Goal: Task Accomplishment & Management: Use online tool/utility

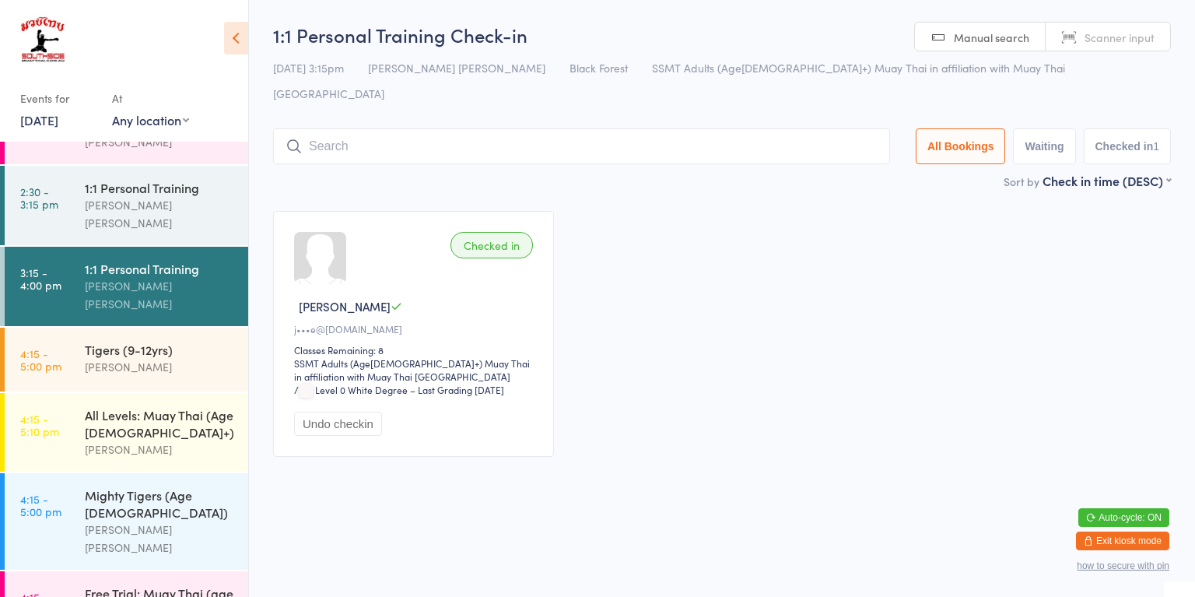
scroll to position [504, 0]
click at [164, 521] on div "[PERSON_NAME] [PERSON_NAME]" at bounding box center [160, 539] width 150 height 36
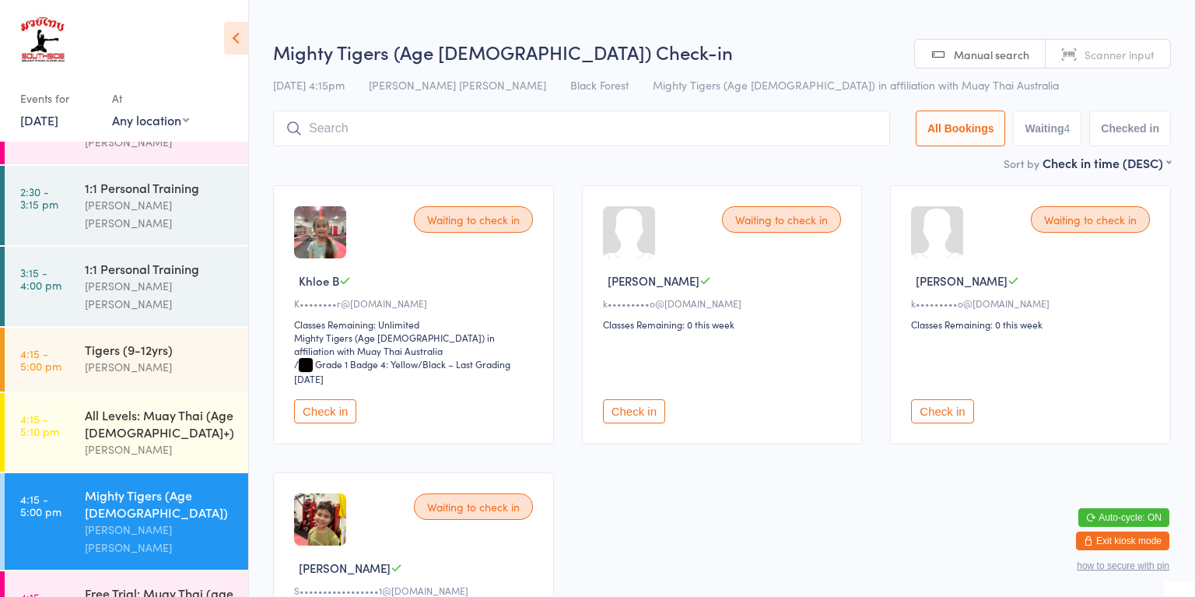
click at [545, 134] on input "search" at bounding box center [581, 128] width 617 height 36
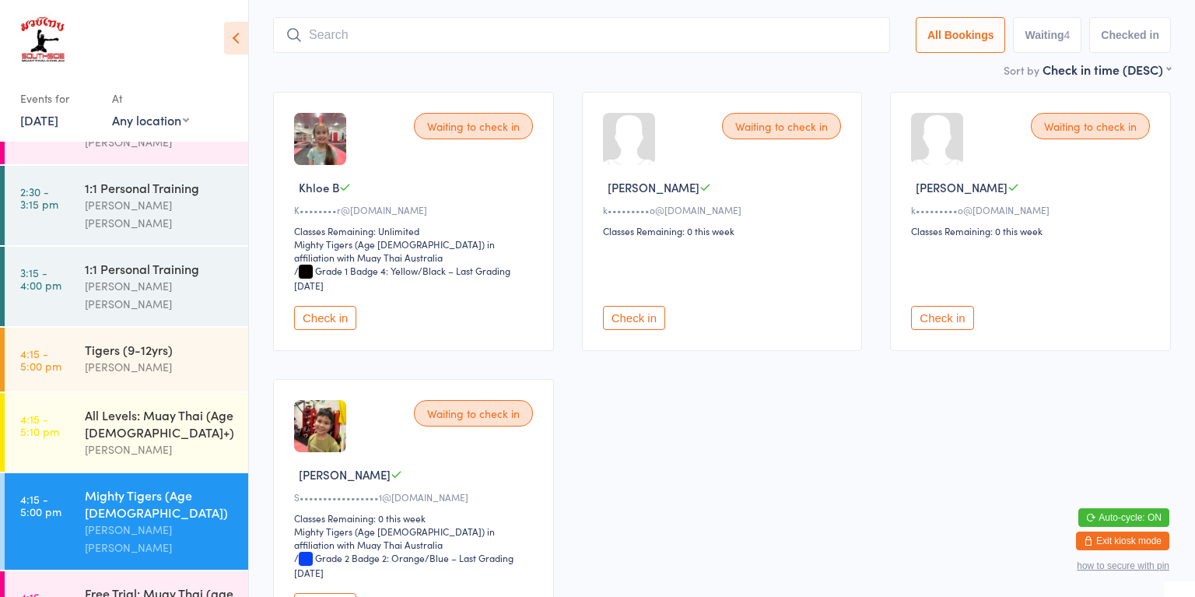
scroll to position [111, 0]
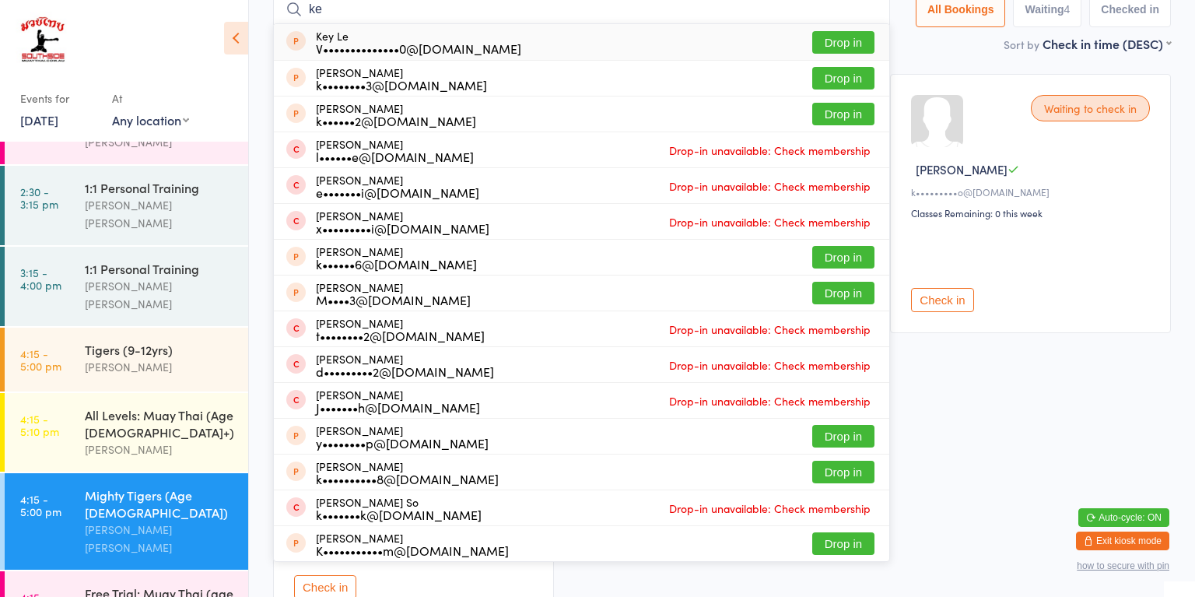
type input "[PERSON_NAME]"
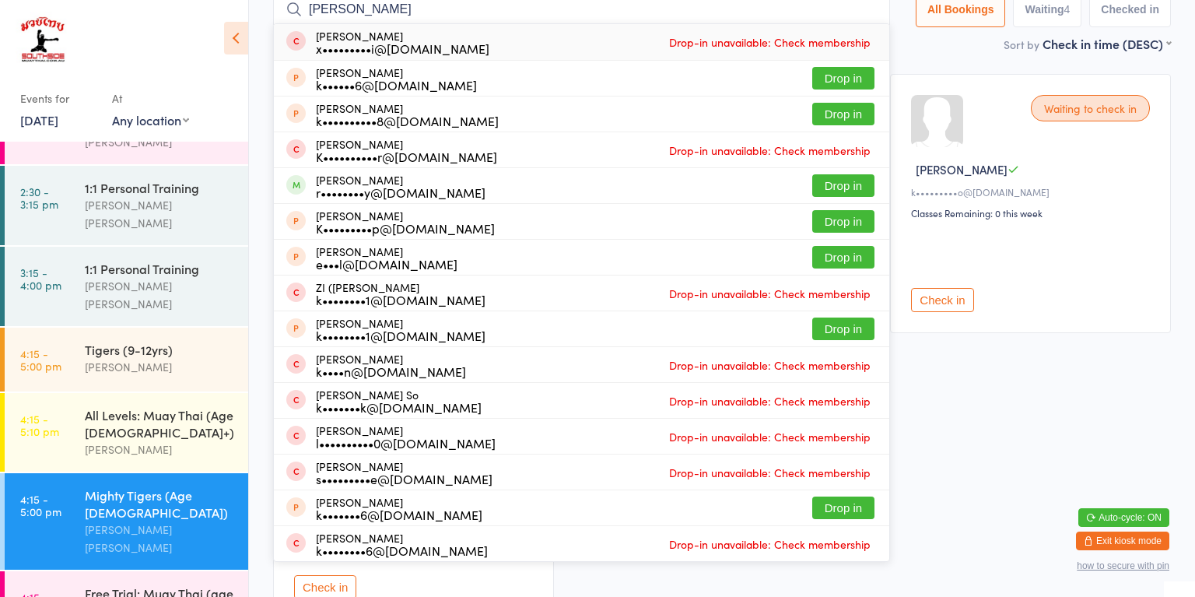
click at [393, 187] on div "r••••••••y@[DOMAIN_NAME]" at bounding box center [401, 192] width 170 height 12
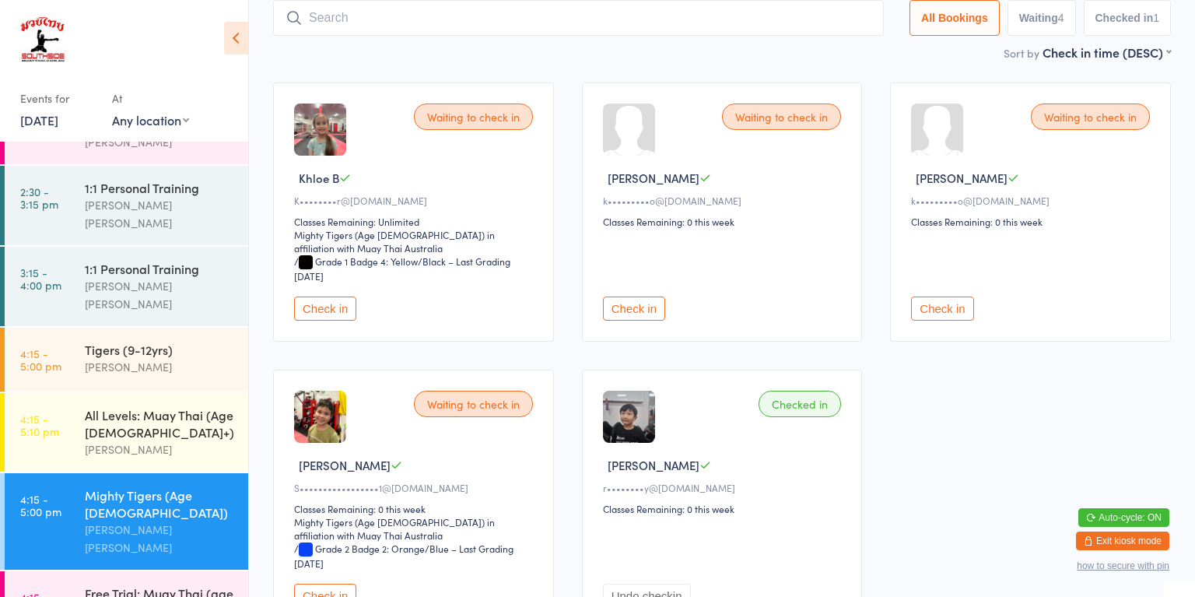
click at [179, 406] on div "All Levels: Muay Thai (Age [DEMOGRAPHIC_DATA]+)" at bounding box center [160, 423] width 150 height 34
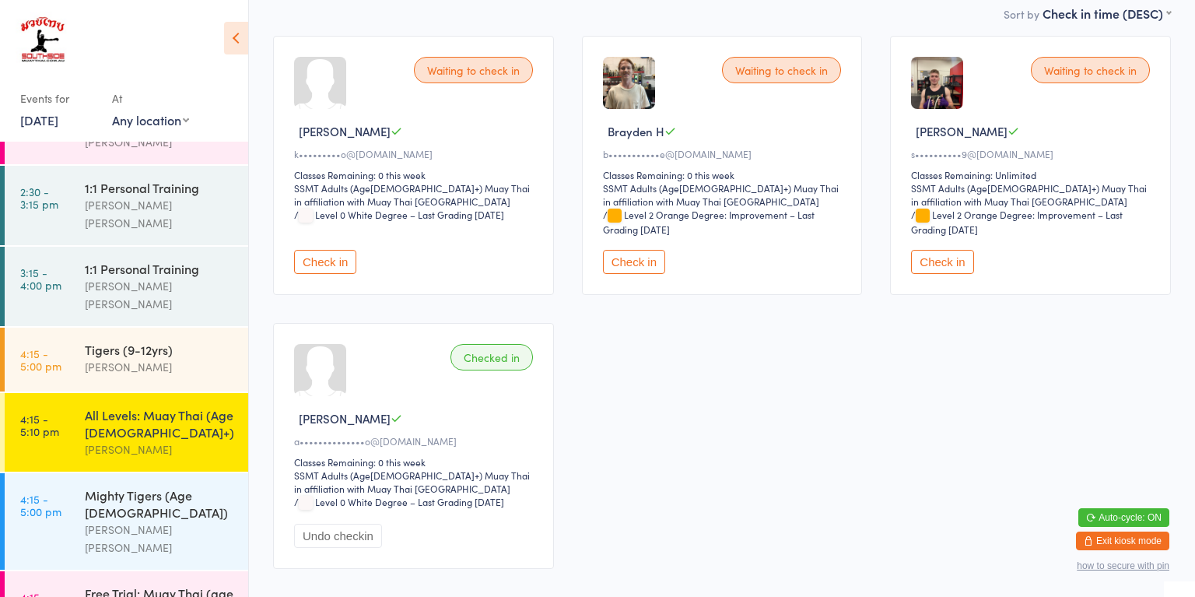
scroll to position [148, 0]
click at [946, 251] on button "Check in" at bounding box center [942, 263] width 62 height 24
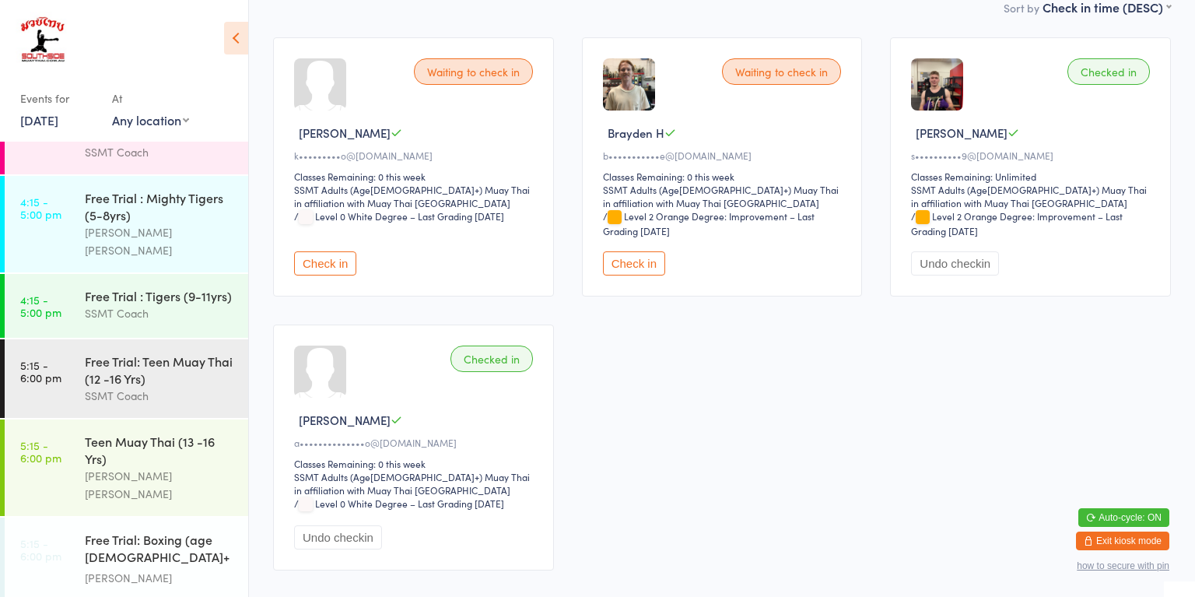
scroll to position [1012, 0]
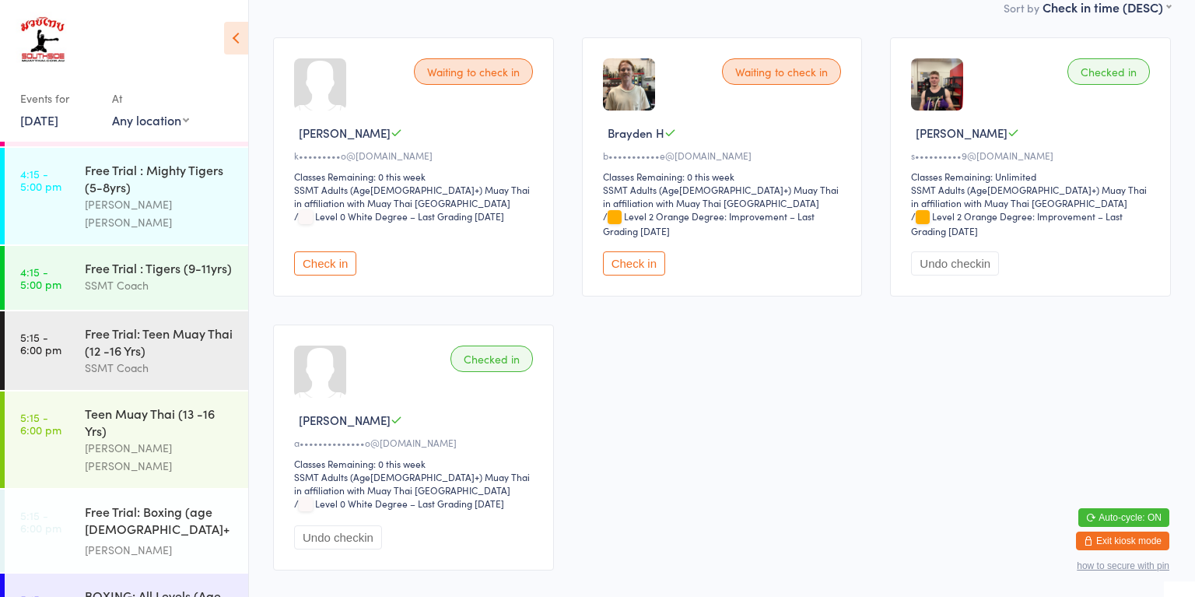
click at [174, 587] on div "BOXING: All Levels (Age [DEMOGRAPHIC_DATA]+)" at bounding box center [160, 604] width 150 height 34
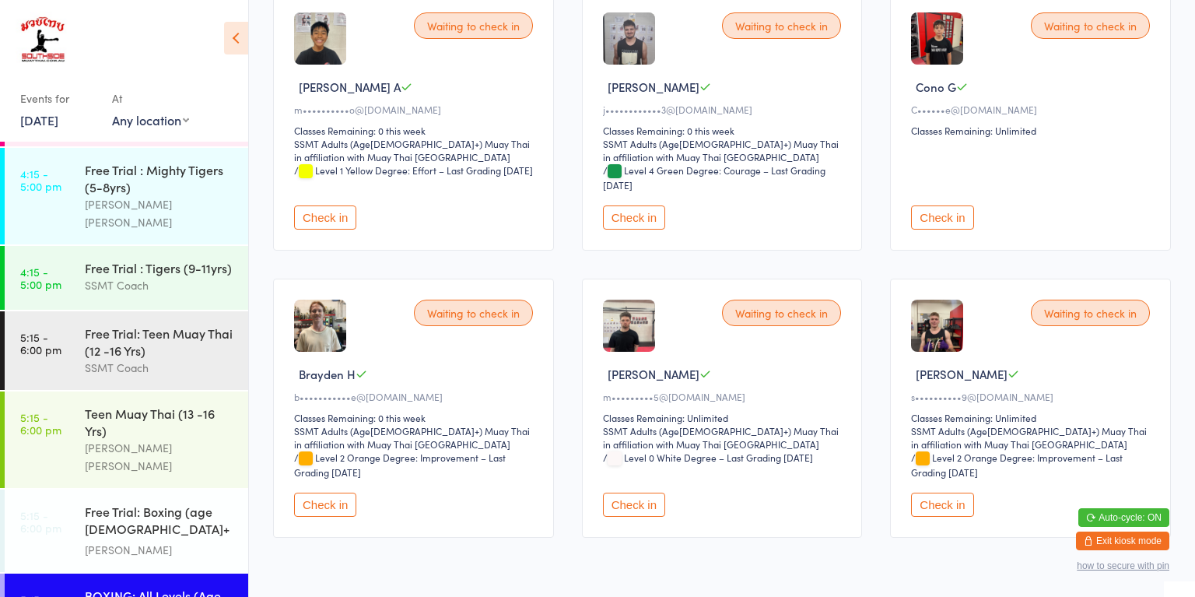
scroll to position [240, 0]
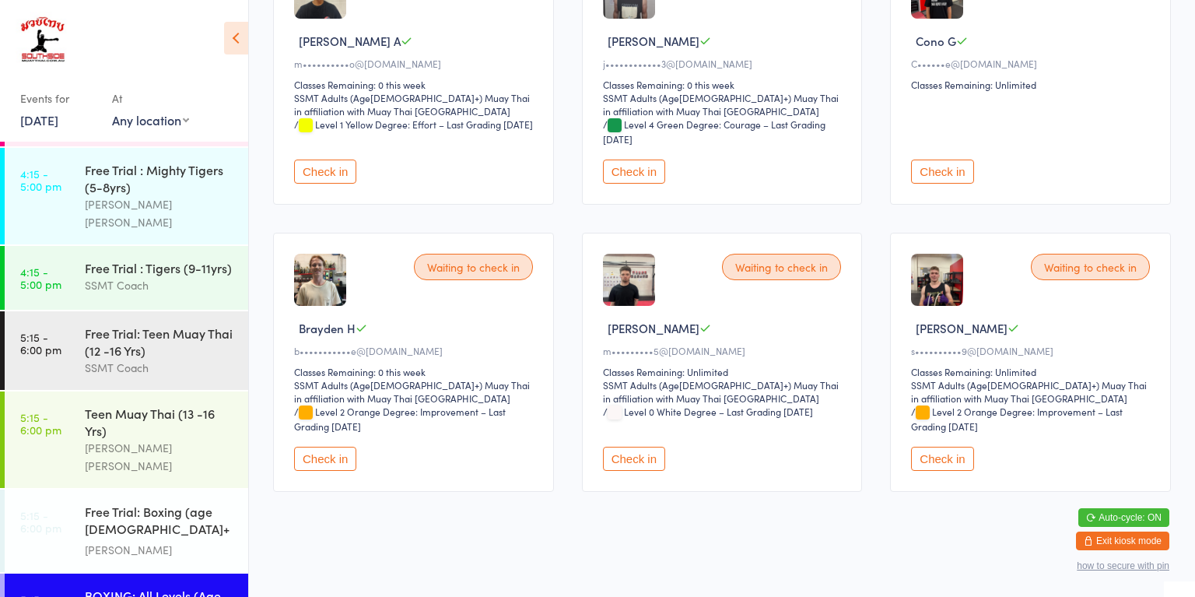
click at [934, 460] on button "Check in" at bounding box center [942, 459] width 62 height 24
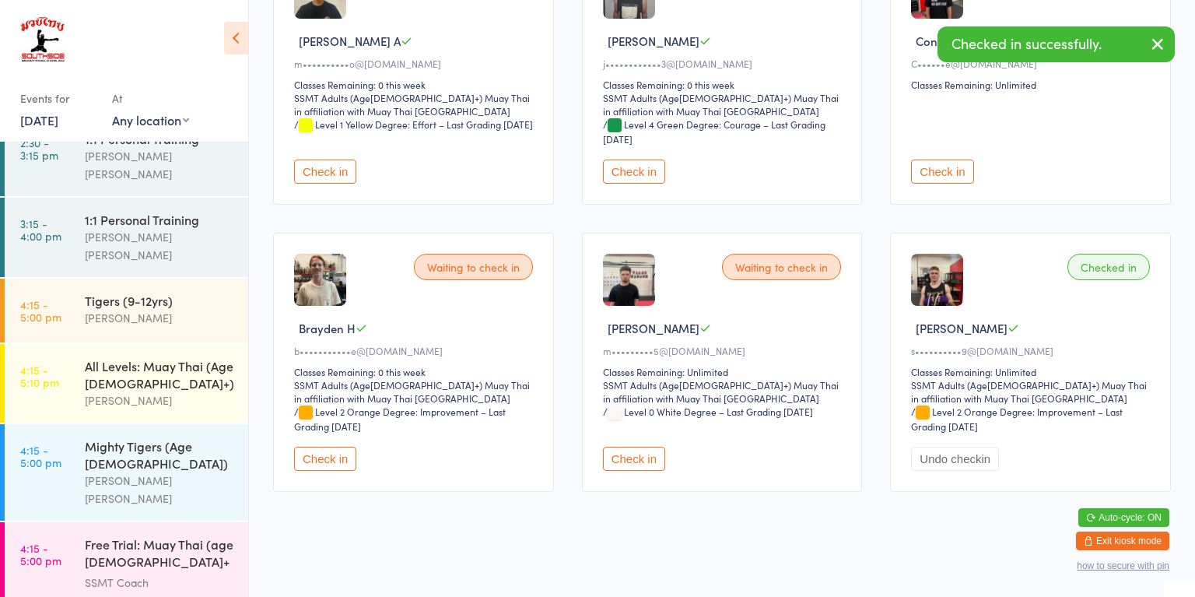
scroll to position [551, 0]
click at [164, 359] on div "All Levels: Muay Thai (Age [DEMOGRAPHIC_DATA]+)" at bounding box center [160, 376] width 150 height 34
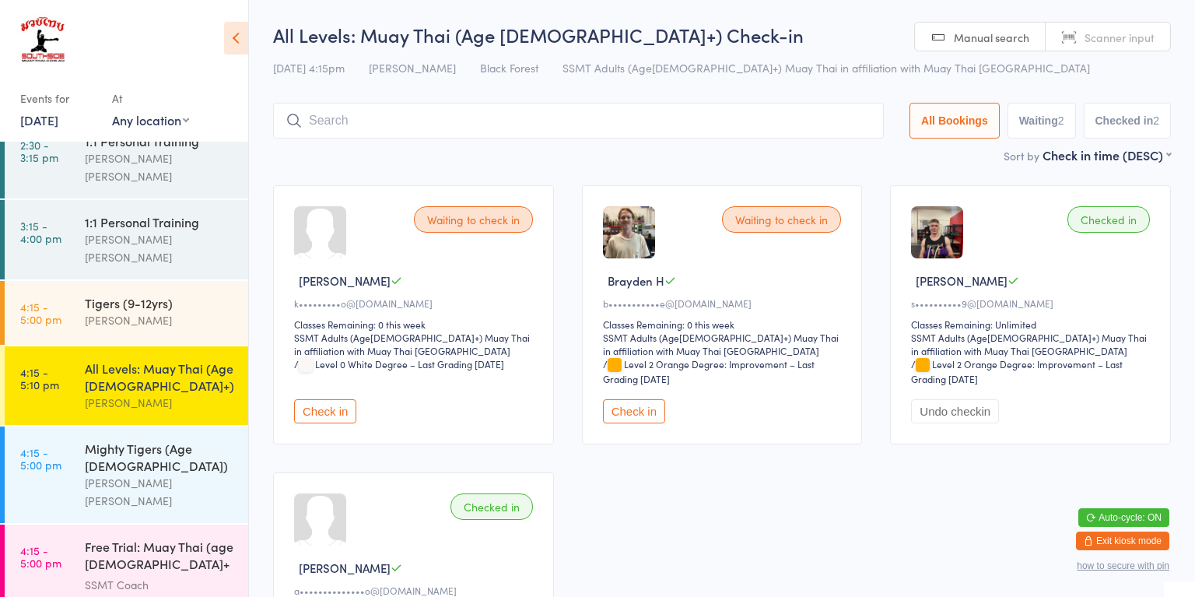
click at [321, 409] on button "Check in" at bounding box center [325, 411] width 62 height 24
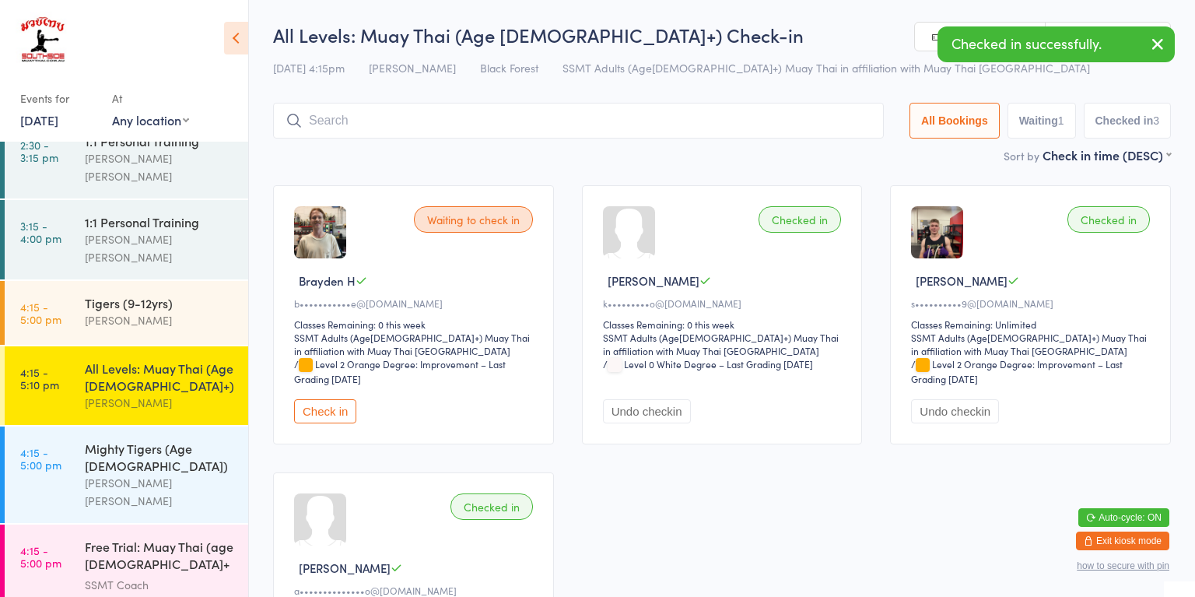
click at [184, 440] on div "Mighty Tigers (Age [DEMOGRAPHIC_DATA])" at bounding box center [160, 457] width 150 height 34
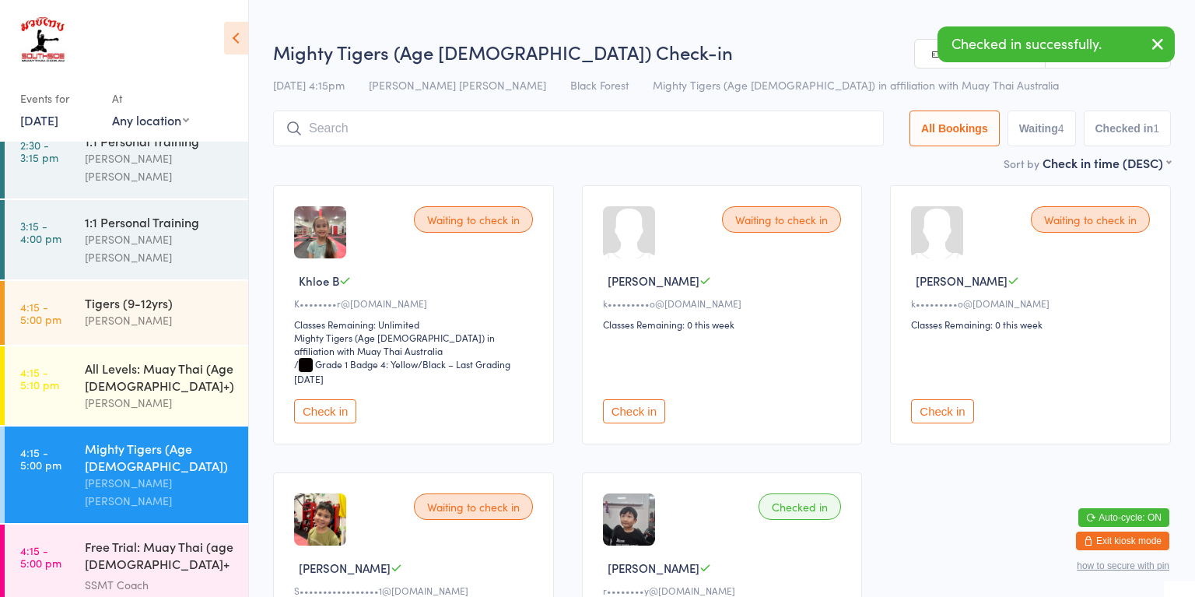
click at [641, 412] on button "Check in" at bounding box center [634, 411] width 62 height 24
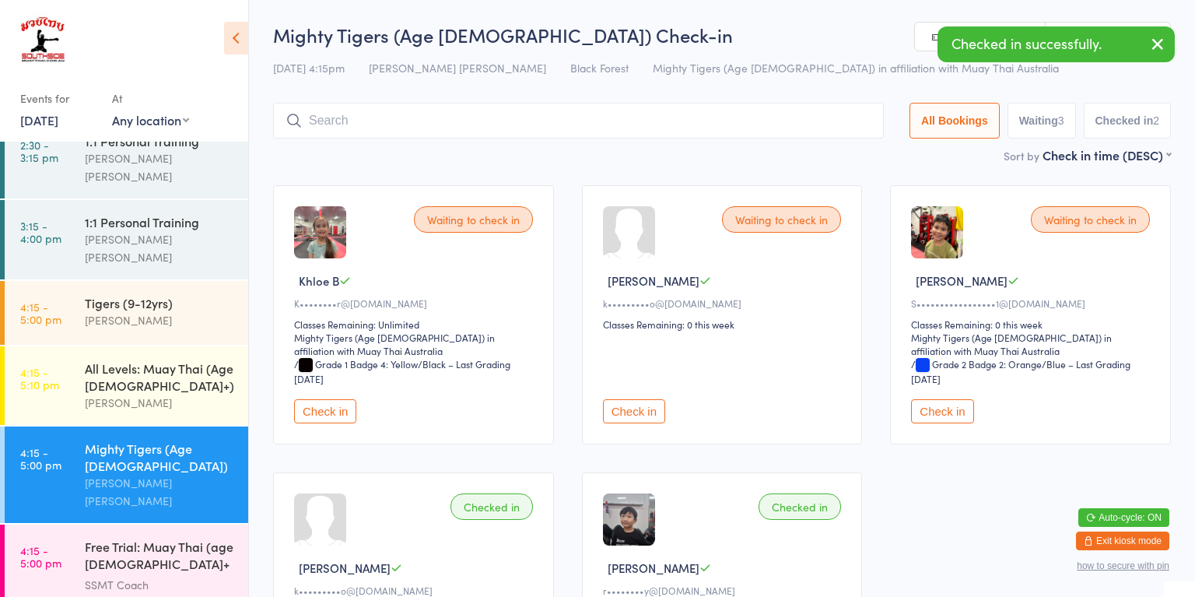
click at [635, 404] on button "Check in" at bounding box center [634, 411] width 62 height 24
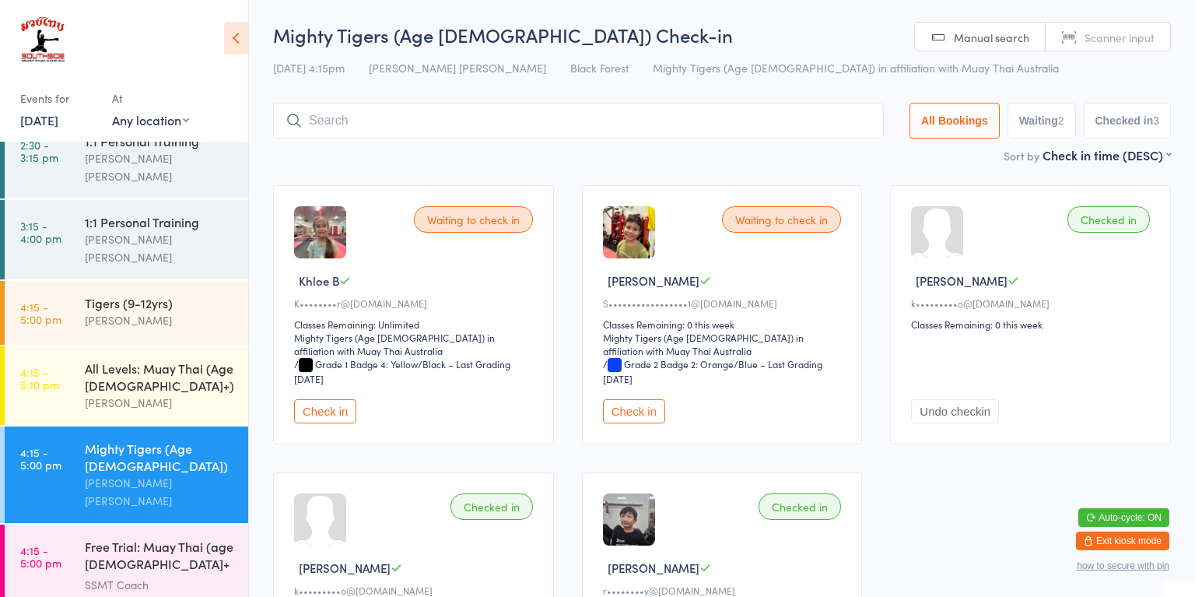
click at [180, 359] on div "All Levels: Muay Thai (Age [DEMOGRAPHIC_DATA]+)" at bounding box center [160, 376] width 150 height 34
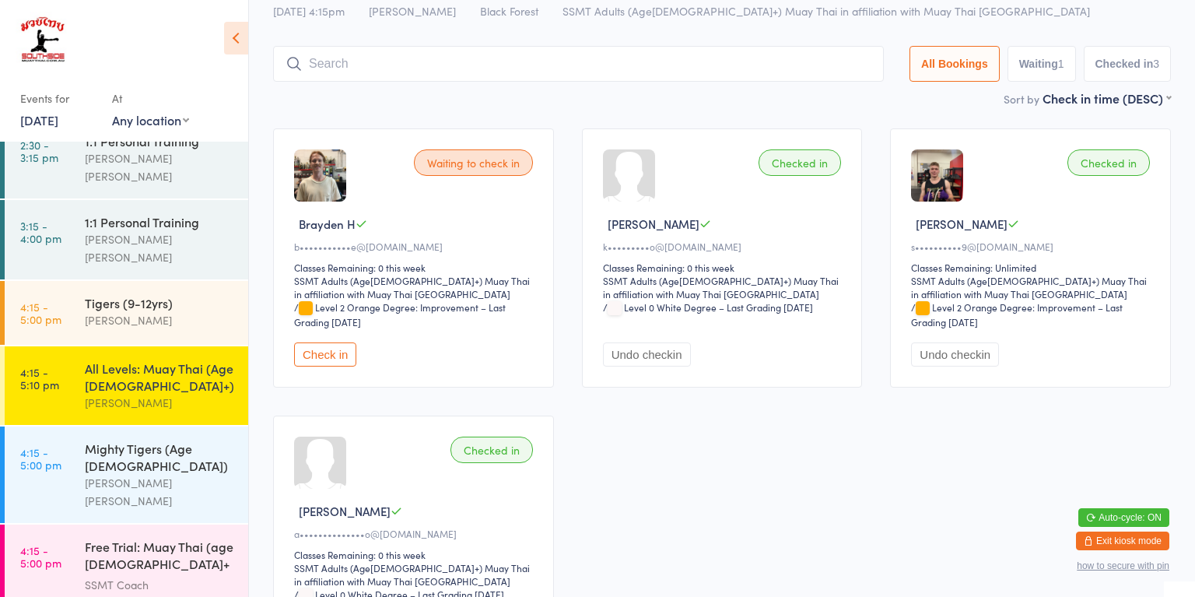
scroll to position [58, 0]
click at [330, 352] on button "Check in" at bounding box center [325, 353] width 62 height 24
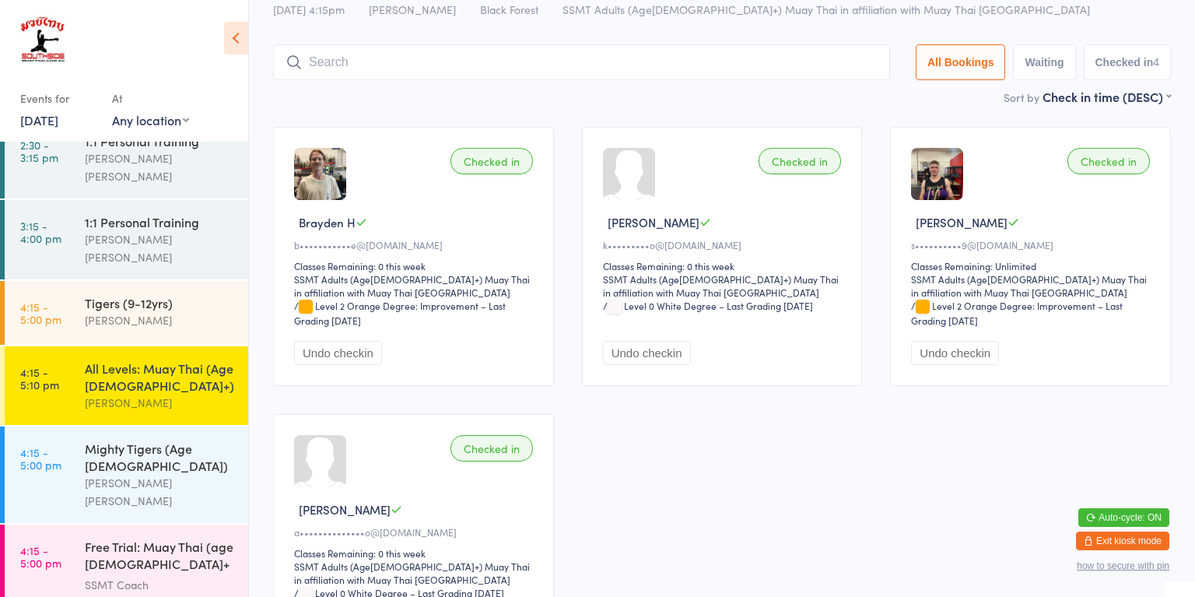
click at [789, 68] on input "search" at bounding box center [581, 62] width 617 height 36
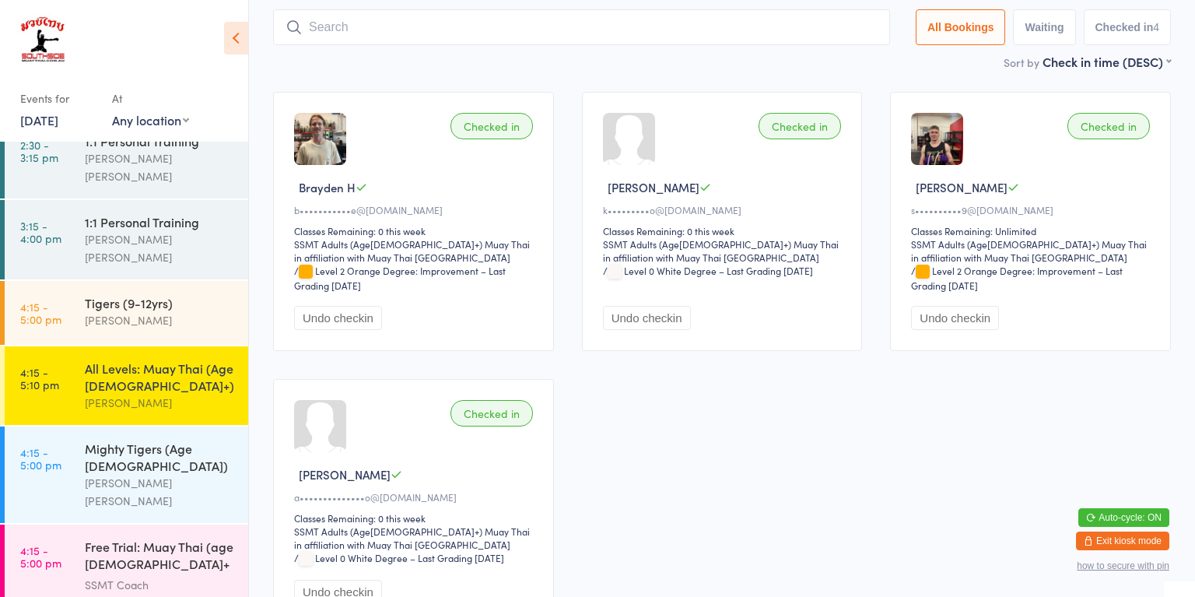
scroll to position [103, 0]
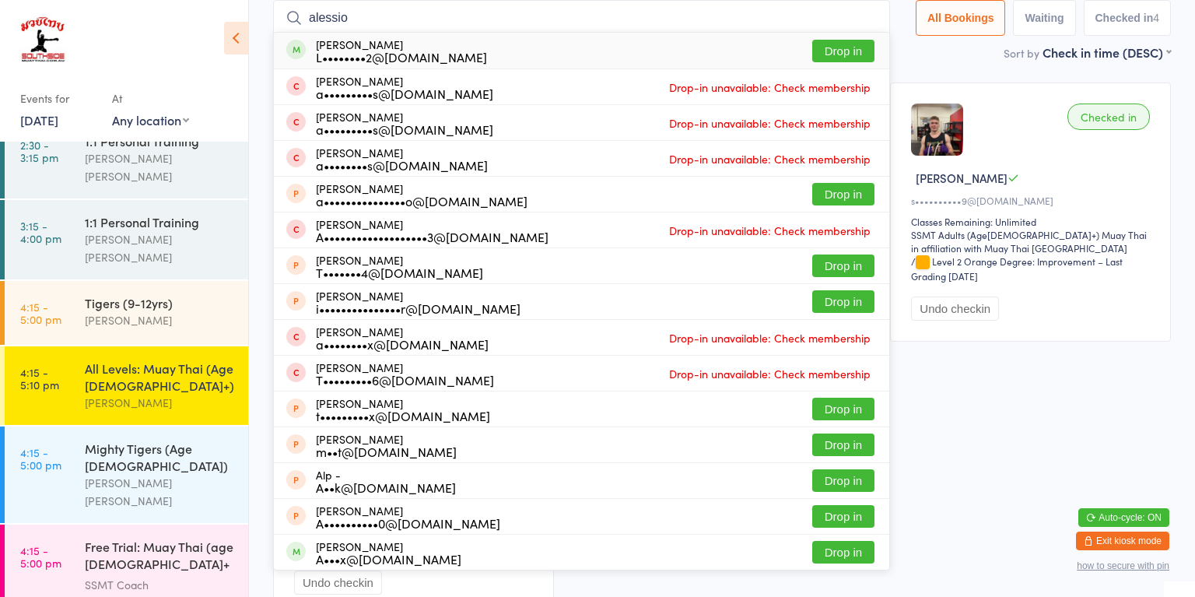
type input "alessio"
click at [759, 61] on div "[PERSON_NAME] L••••••••2@[DOMAIN_NAME] Drop in" at bounding box center [581, 51] width 615 height 36
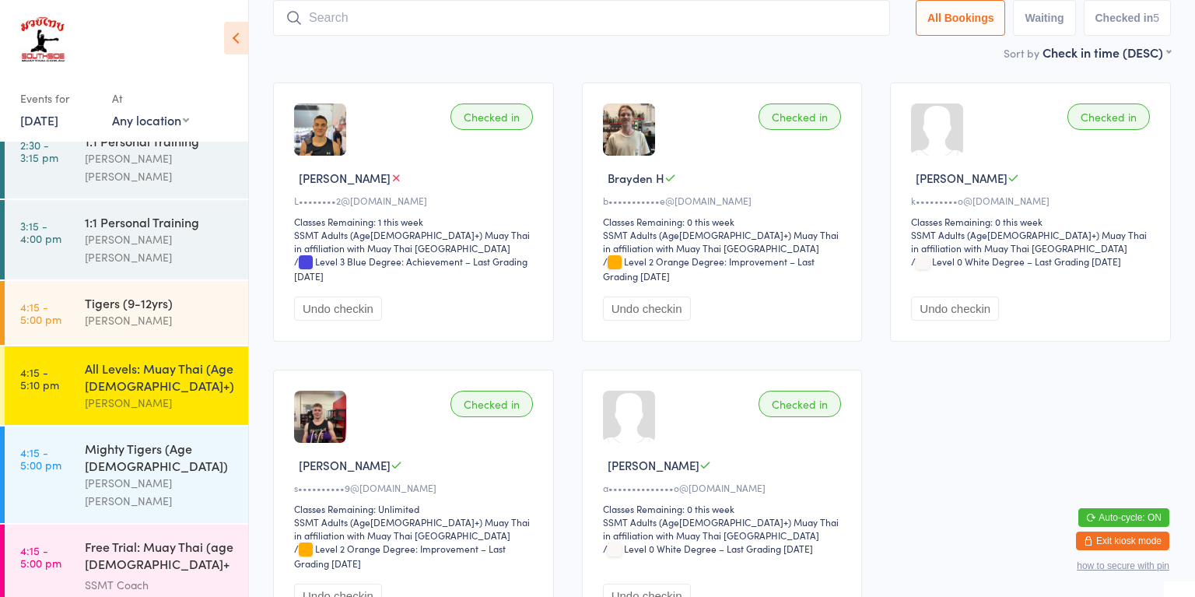
click at [224, 474] on div "[PERSON_NAME] [PERSON_NAME]" at bounding box center [160, 492] width 150 height 36
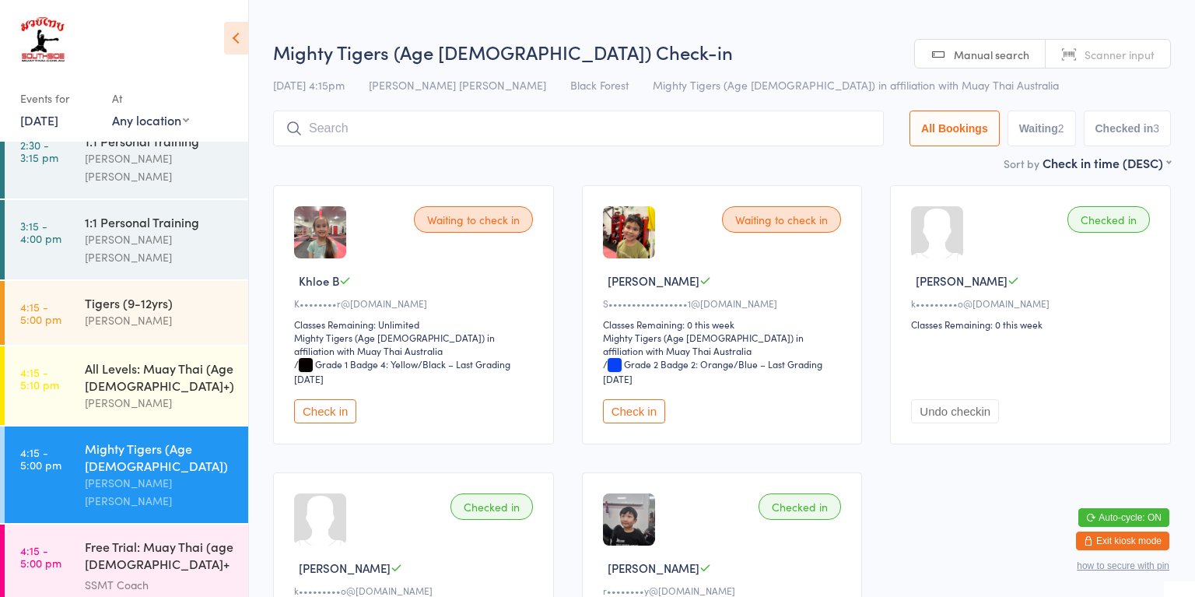
click at [601, 435] on div "Waiting to check in [PERSON_NAME]•••••••••••••••••1@[DOMAIN_NAME] Classes Remai…" at bounding box center [722, 314] width 281 height 259
click at [661, 408] on button "Check in" at bounding box center [634, 411] width 62 height 24
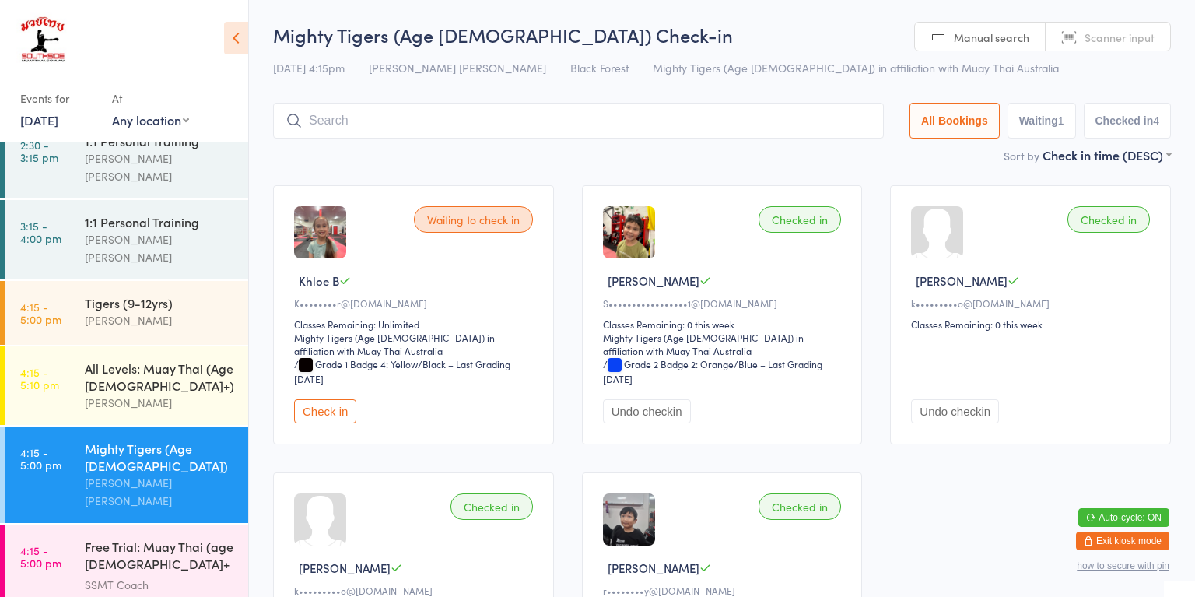
click at [314, 411] on button "Check in" at bounding box center [325, 411] width 62 height 24
click at [79, 281] on link "4:15 - 5:00 pm Tigers (9-12yrs) [PERSON_NAME]" at bounding box center [127, 313] width 244 height 64
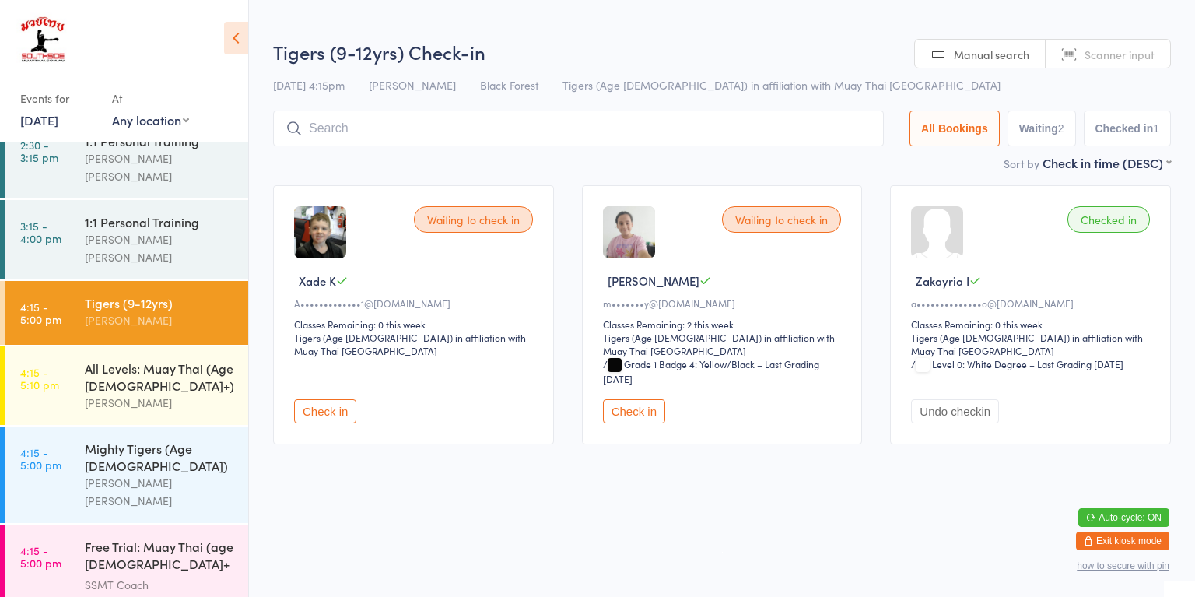
click at [646, 399] on button "Check in" at bounding box center [634, 411] width 62 height 24
